Goal: Information Seeking & Learning: Find specific fact

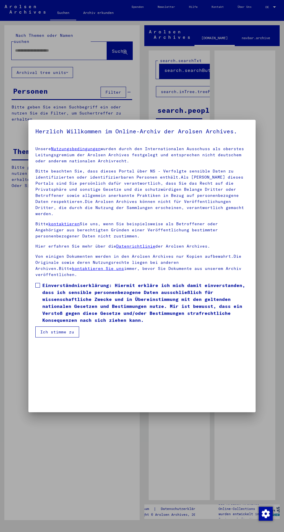
scroll to position [146, 0]
click at [122, 323] on span "Einverständniserklärung: Hiermit erkläre ich mich damit einverstanden, dass ich…" at bounding box center [145, 303] width 206 height 42
click at [59, 337] on button "Ich stimme zu" at bounding box center [57, 331] width 44 height 11
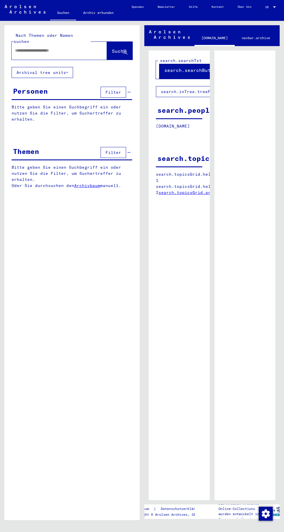
click at [53, 48] on input "text" at bounding box center [54, 51] width 78 height 6
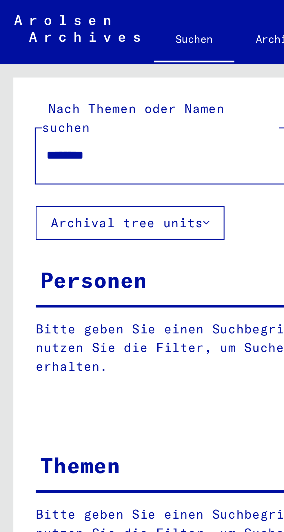
scroll to position [0, 1]
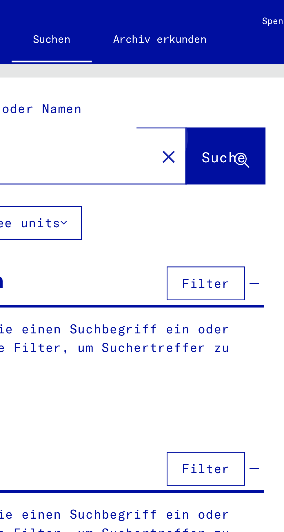
type input "********"
click at [115, 48] on span "Suche" at bounding box center [119, 51] width 14 height 6
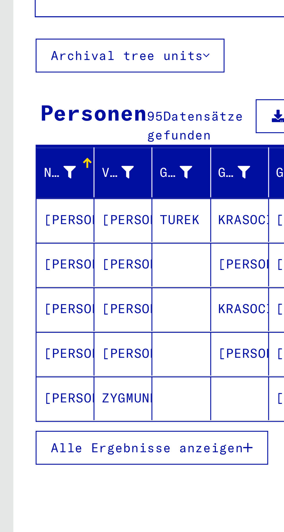
scroll to position [19, 1]
click at [63, 197] on span "Alle Ergebnisse anzeigen" at bounding box center [48, 199] width 63 height 5
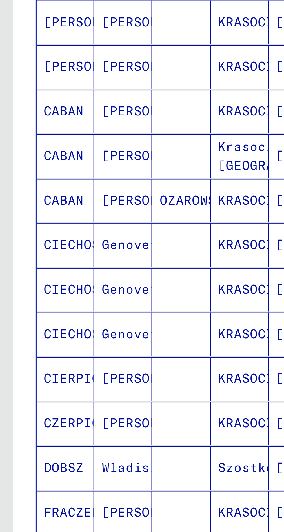
scroll to position [28, 1]
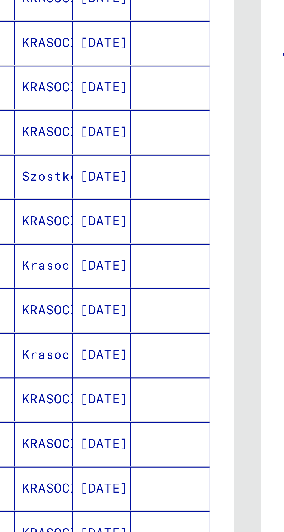
click at [110, 349] on icon "Next page" at bounding box center [112, 353] width 8 height 8
type input "*"
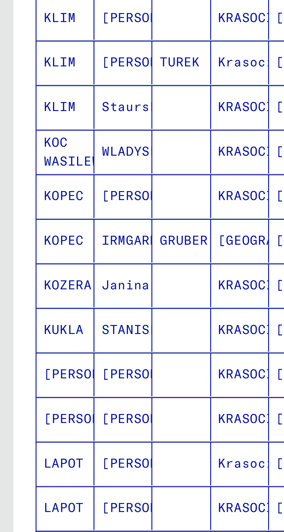
scroll to position [0, 0]
click at [44, 207] on mat-cell "[PERSON_NAME]" at bounding box center [40, 213] width 19 height 14
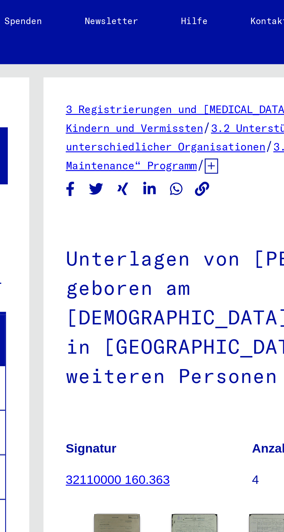
scroll to position [0, 17]
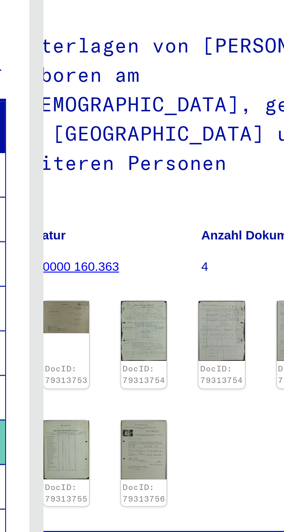
click at [176, 206] on img at bounding box center [176, 215] width 15 height 19
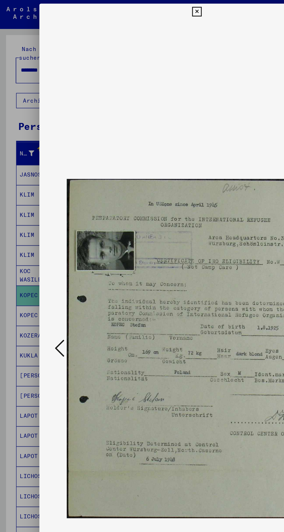
click at [45, 259] on button at bounding box center [43, 251] width 10 height 17
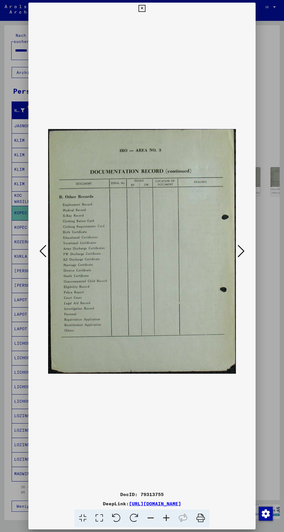
click at [49, 253] on img at bounding box center [142, 251] width 188 height 474
click at [46, 256] on icon at bounding box center [42, 251] width 7 height 14
